Goal: Information Seeking & Learning: Learn about a topic

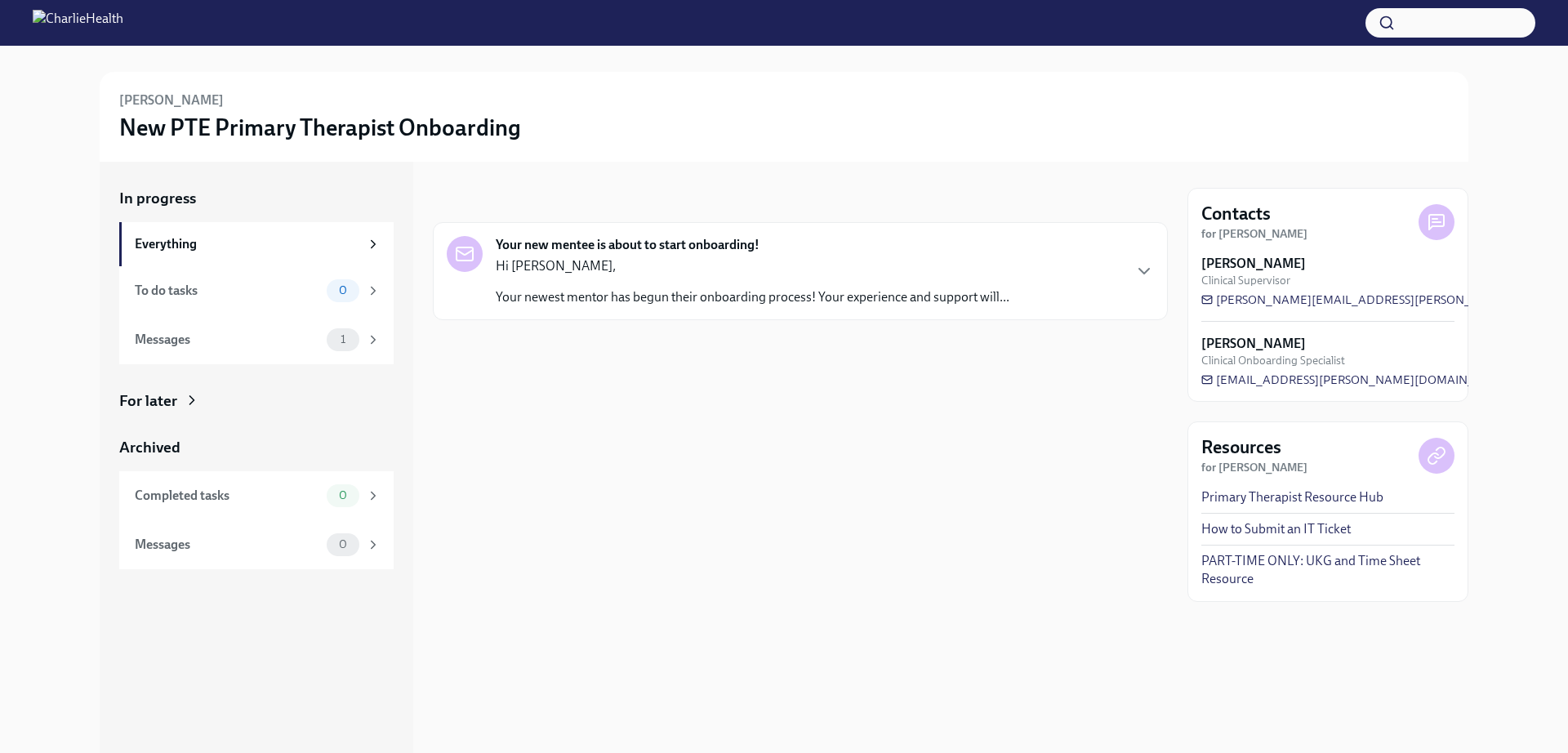
click at [988, 302] on p "Your newest mentor has begun their onboarding process! Your experience and supp…" at bounding box center [751, 297] width 513 height 18
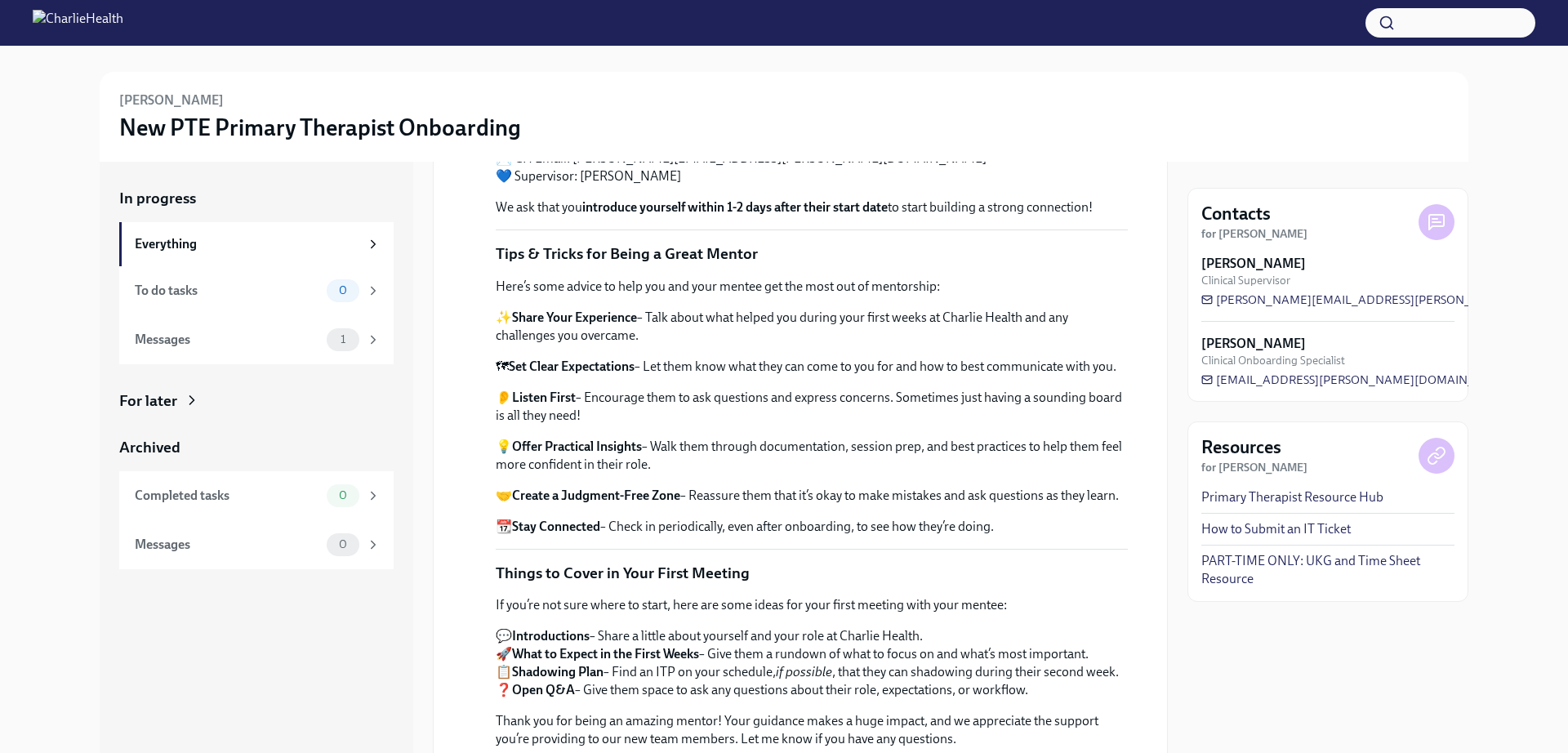
scroll to position [321, 0]
click at [326, 340] on div "1" at bounding box center [342, 340] width 32 height 23
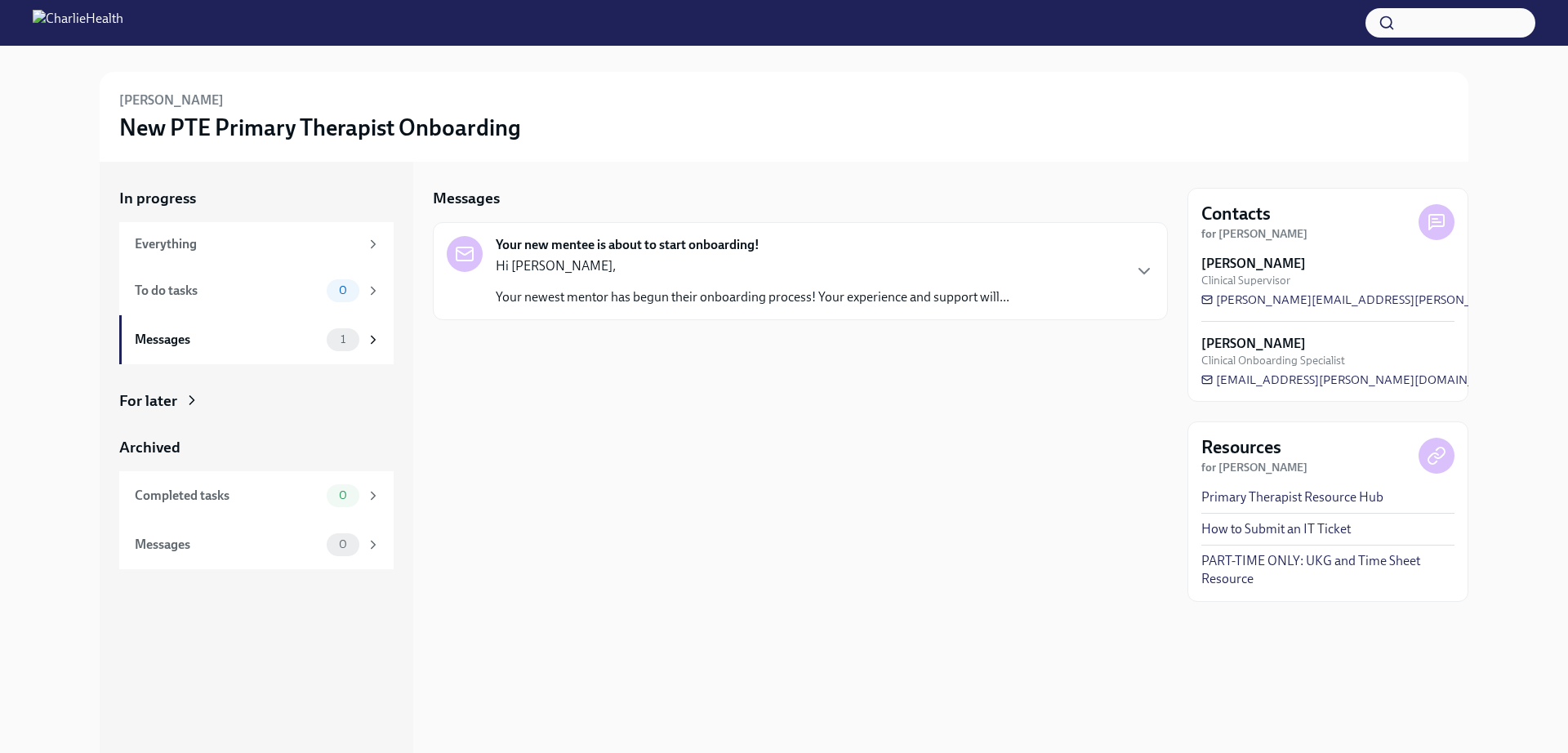
click at [751, 263] on p "Hi [PERSON_NAME]," at bounding box center [751, 266] width 513 height 18
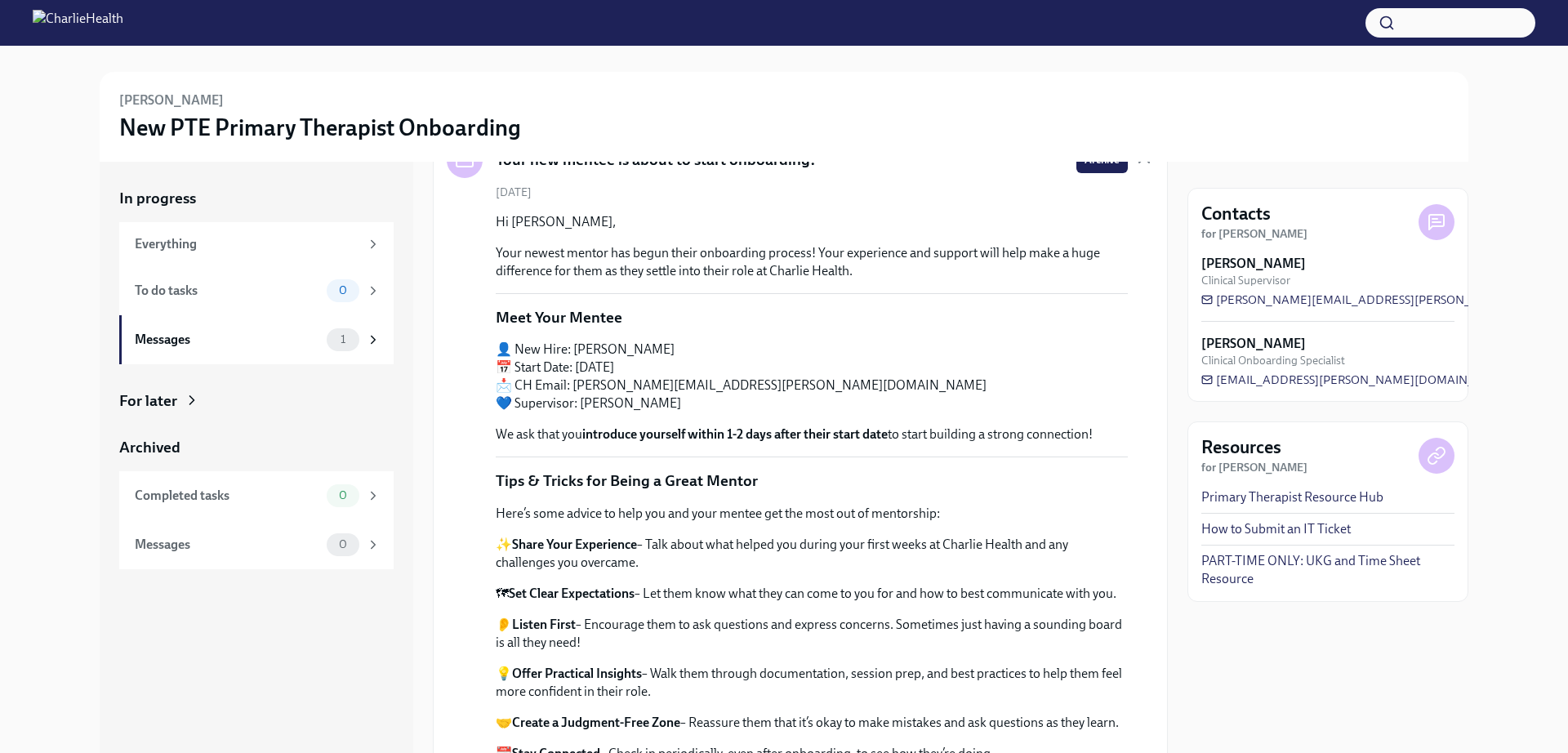
scroll to position [97, 0]
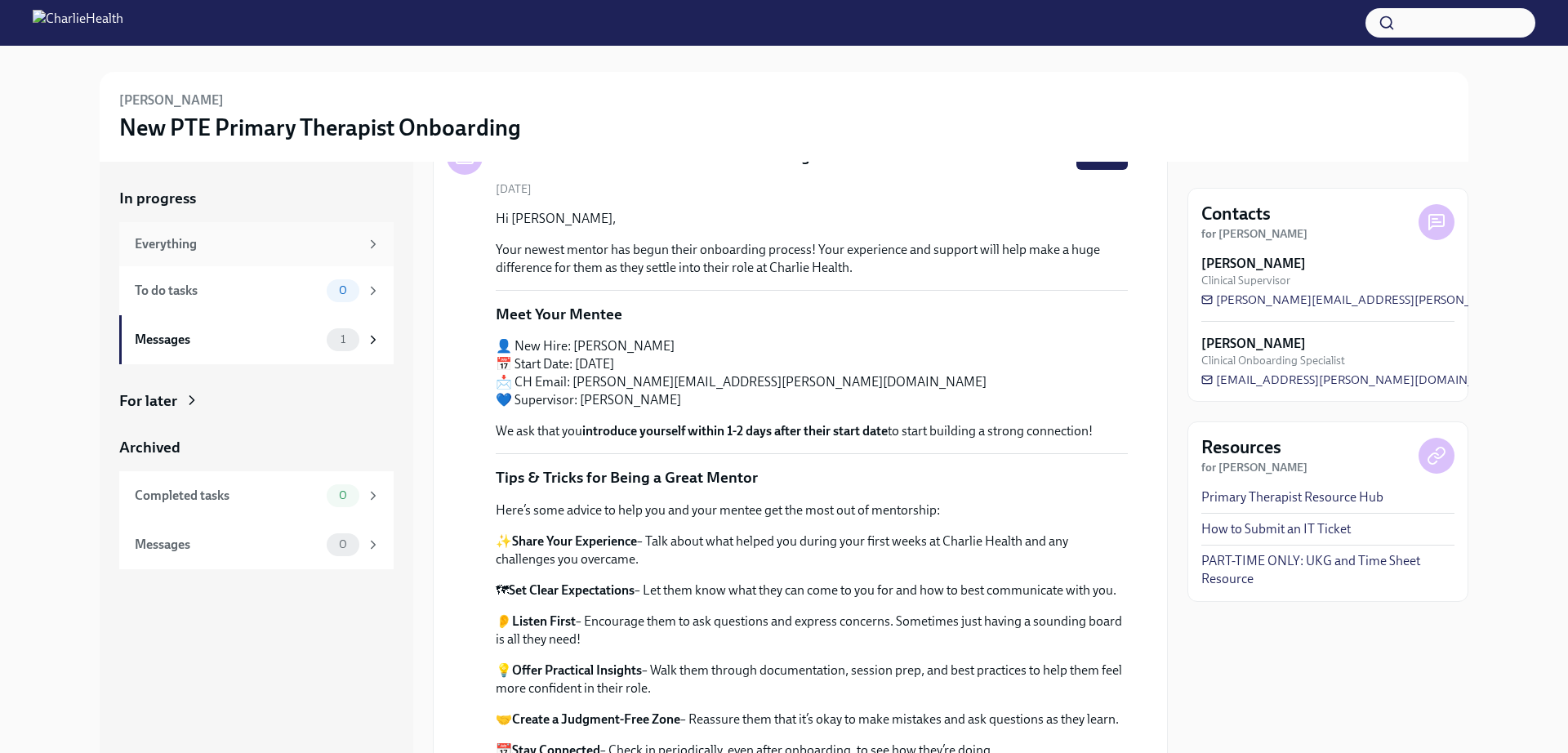
click at [317, 235] on div "Everything" at bounding box center [247, 244] width 225 height 18
click at [350, 242] on div "Everything" at bounding box center [247, 244] width 225 height 18
click at [356, 346] on div "1" at bounding box center [342, 340] width 32 height 23
